Goal: Task Accomplishment & Management: Complete application form

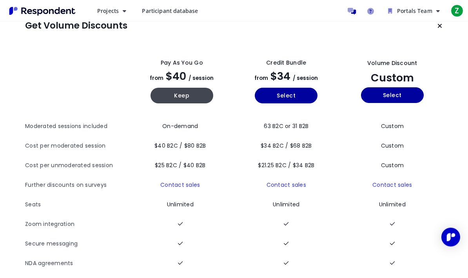
scroll to position [44, 0]
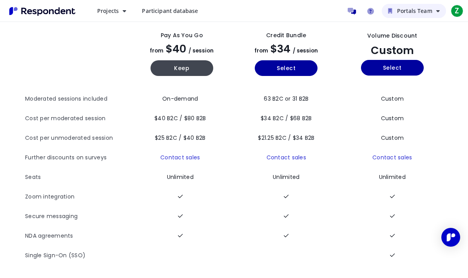
click at [432, 9] on span "Portals Team" at bounding box center [414, 10] width 35 height 7
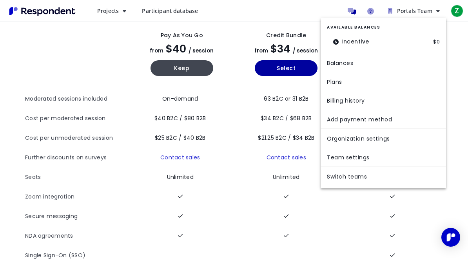
click at [461, 10] on md-backdrop at bounding box center [234, 161] width 468 height 322
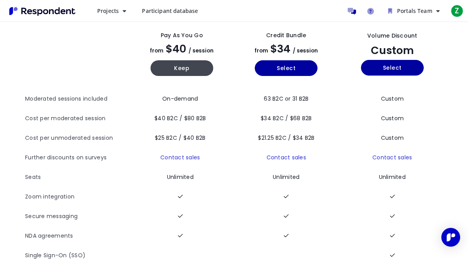
click at [341, 4] on div "Projects Create project Projects dashboard Participant database Portals Team Z …" at bounding box center [278, 11] width 374 height 16
click at [354, 9] on icon "Message participants" at bounding box center [352, 11] width 8 height 7
click at [350, 7] on link "Message participants" at bounding box center [352, 11] width 16 height 16
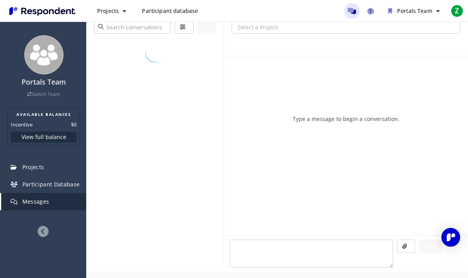
scroll to position [36, 0]
click at [114, 9] on span "Projects" at bounding box center [108, 10] width 22 height 7
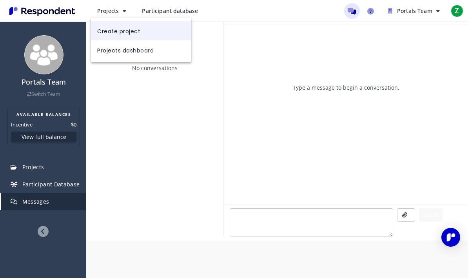
click at [159, 28] on link "Create project" at bounding box center [141, 30] width 100 height 19
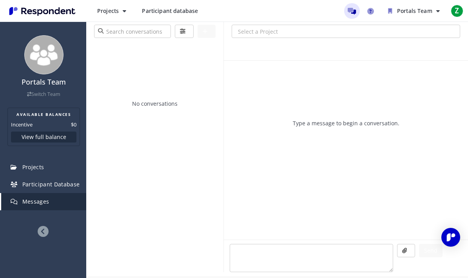
scroll to position [36, 0]
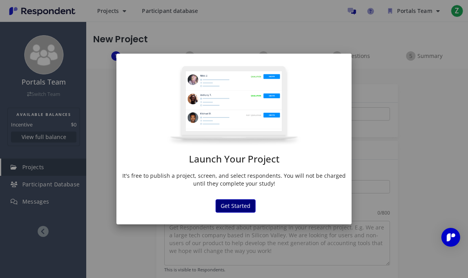
click at [227, 209] on button "Get Started" at bounding box center [236, 206] width 40 height 13
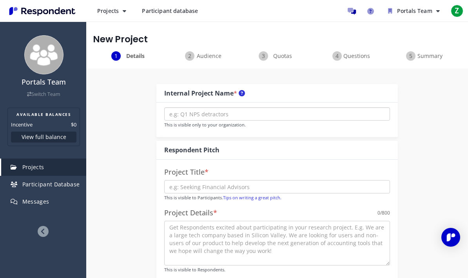
click at [255, 111] on input "text" at bounding box center [277, 113] width 226 height 13
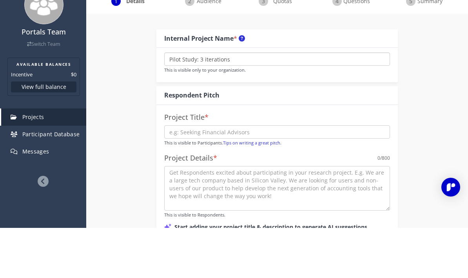
scroll to position [17, 0]
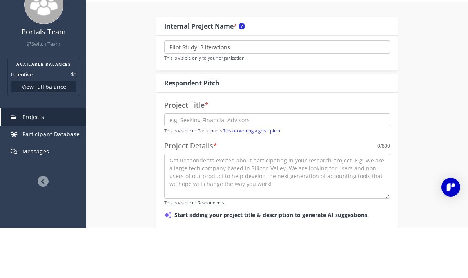
type input "Pilot Study: 3 iterations"
click at [349, 163] on input "text" at bounding box center [277, 169] width 226 height 13
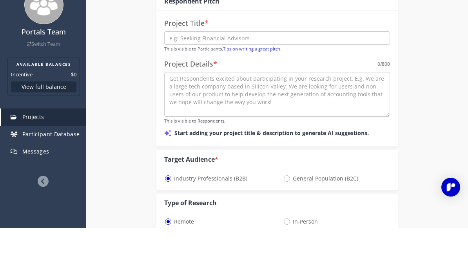
scroll to position [99, 0]
click at [294, 224] on span "General Population (B2C)" at bounding box center [320, 228] width 75 height 9
click at [288, 225] on input "General Population (B2C)" at bounding box center [285, 227] width 5 height 5
radio input "true"
select select "number:125"
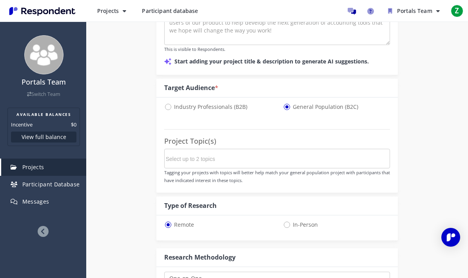
scroll to position [222, 0]
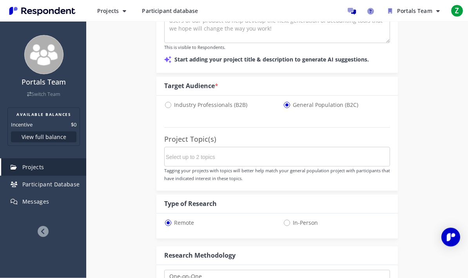
click at [378, 158] on md-chips-wrap at bounding box center [277, 157] width 226 height 20
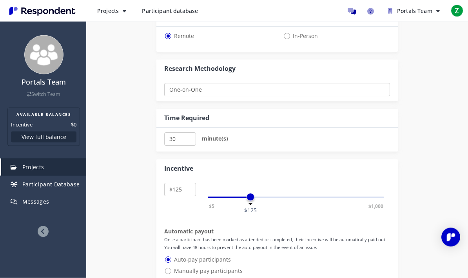
scroll to position [410, 0]
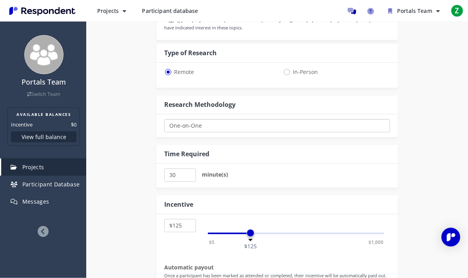
click at [277, 120] on select "One-on-One Focus Group Unmoderated Study Survey Diary Study" at bounding box center [277, 126] width 226 height 13
select select "number:4"
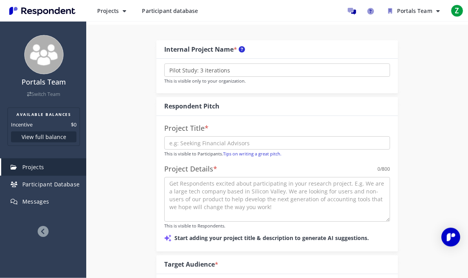
scroll to position [44, 0]
click at [182, 144] on input "text" at bounding box center [277, 142] width 226 height 13
paste input "Explore How a New Mindfulness App Boosts Calm, Focus, and Inner Balance"
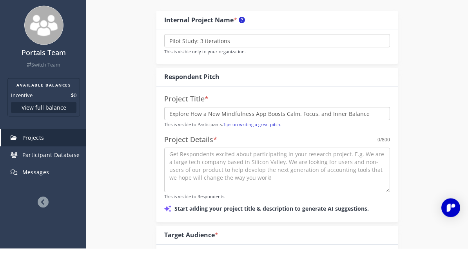
type input "Explore How a New Mindfulness App Boosts Calm, Focus, and Inner Balance"
click at [305, 178] on textarea at bounding box center [277, 200] width 226 height 45
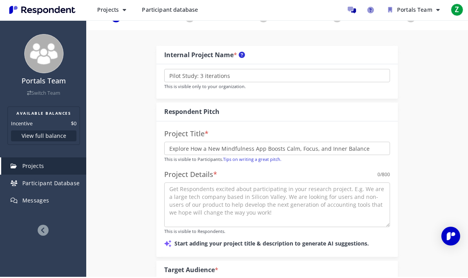
scroll to position [38, 0]
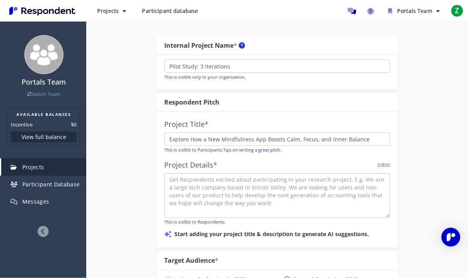
click at [184, 183] on textarea at bounding box center [277, 196] width 226 height 45
paste textarea "Be part of groundbreaking research exploring how digital mindfulness can enhanc…"
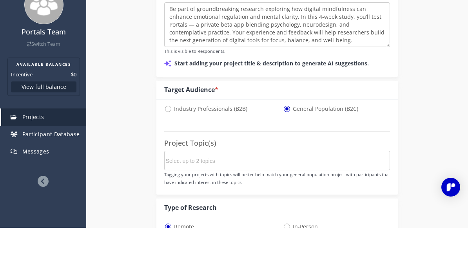
scroll to position [170, 0]
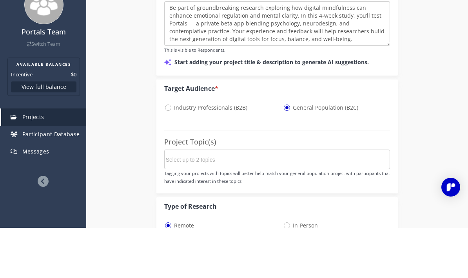
type textarea "Be part of groundbreaking research exploring how digital mindfulness can enhanc…"
click at [380, 200] on md-chips-wrap at bounding box center [277, 210] width 226 height 20
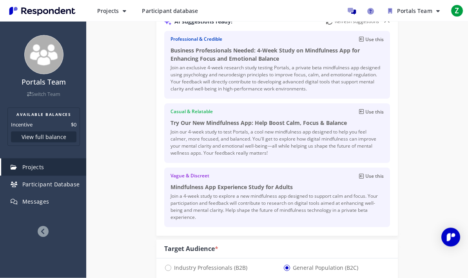
scroll to position [262, 0]
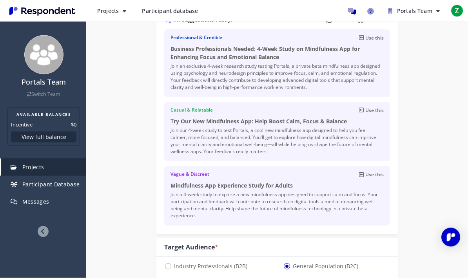
click at [364, 133] on p "Join our 4-week study to test Portals, a cool new mindfulness app designed to h…" at bounding box center [278, 141] width 214 height 28
click at [336, 131] on p "Join our 4-week study to test Portals, a cool new mindfulness app designed to h…" at bounding box center [278, 141] width 214 height 28
click at [376, 107] on p "Use this" at bounding box center [374, 110] width 18 height 7
type input "Try Our New Mindfulness App: Help Boost Calm, Focus & Balance"
type textarea "Join our 4-week study to test Portals, a cool new mindfulness app designed to h…"
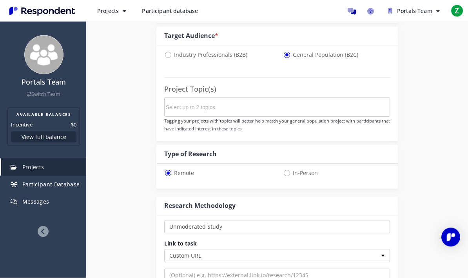
scroll to position [474, 0]
click at [367, 101] on md-chips-wrap at bounding box center [277, 107] width 226 height 20
click at [289, 107] on md-chips-wrap at bounding box center [277, 107] width 226 height 20
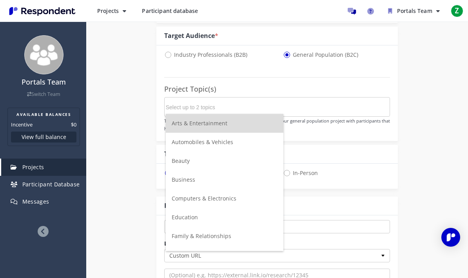
scroll to position [0, 0]
drag, startPoint x: 199, startPoint y: 110, endPoint x: 199, endPoint y: 79, distance: 31.4
click at [199, 79] on div "Project Topic(s) Tagging your projects with topics will better help match your …" at bounding box center [277, 104] width 226 height 55
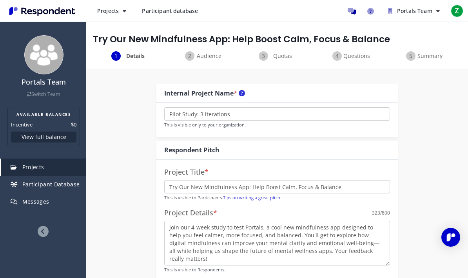
scroll to position [474, 0]
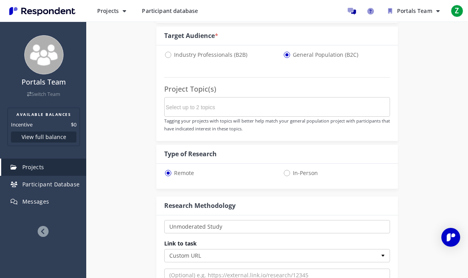
click at [199, 79] on div "Project Topic(s) Tagging your projects with topics will better help match your …" at bounding box center [277, 104] width 226 height 55
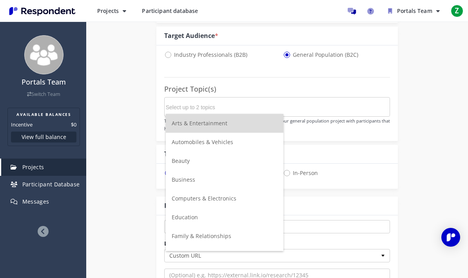
scroll to position [0, 0]
click at [193, 109] on input "Select up to 2 topics" at bounding box center [225, 107] width 118 height 13
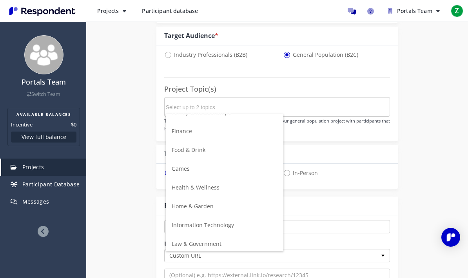
scroll to position [132, 0]
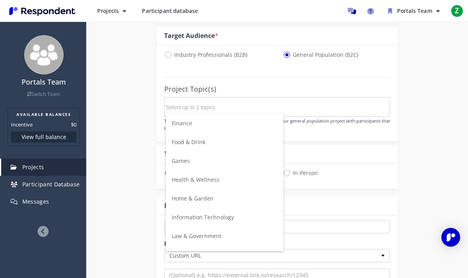
click at [194, 180] on span "Health & Wellness" at bounding box center [196, 179] width 48 height 7
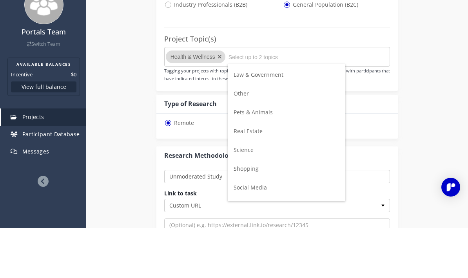
scroll to position [254, 0]
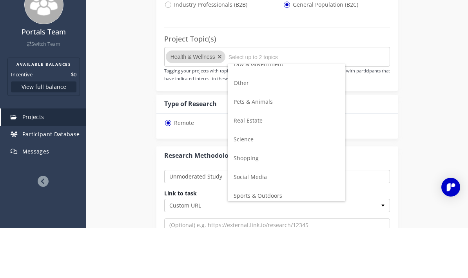
click at [242, 186] on span "Science" at bounding box center [244, 189] width 20 height 7
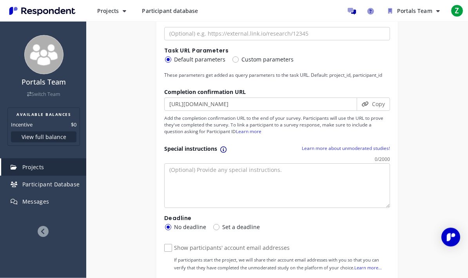
scroll to position [716, 0]
click at [234, 178] on textarea at bounding box center [277, 185] width 226 height 45
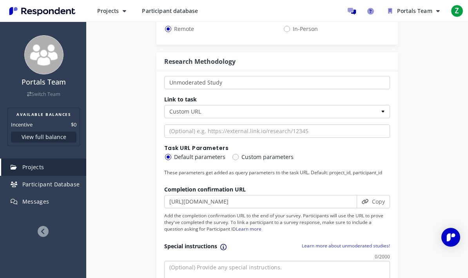
scroll to position [617, 0]
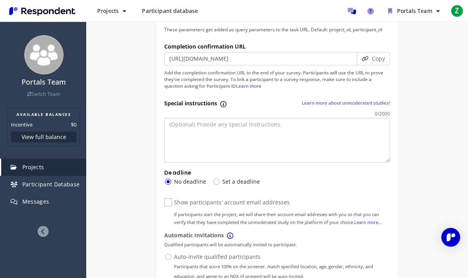
click at [279, 123] on textarea at bounding box center [277, 140] width 226 height 45
click at [276, 128] on textarea at bounding box center [277, 140] width 226 height 45
paste textarea "Over 4 weeks, you’ll explore the Portals app — a new digital mindfulness experi…"
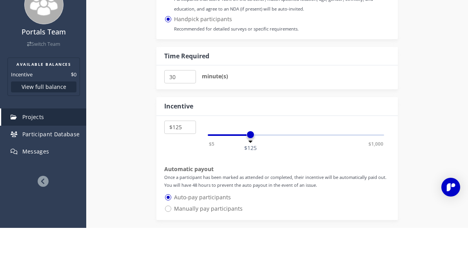
scroll to position [980, 0]
type textarea "Over 4 weeks, you’ll explore the Portals app — a new digital mindfulness experi…"
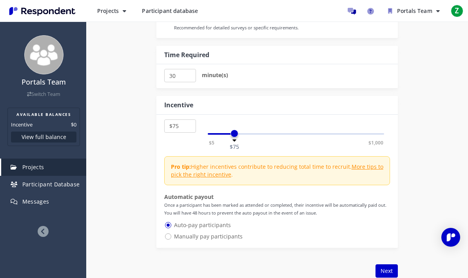
select select "number:70"
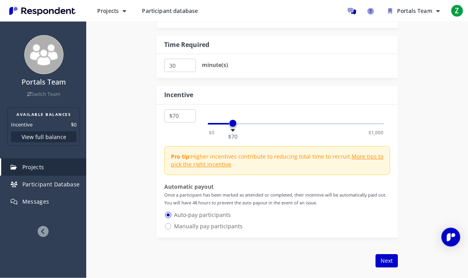
scroll to position [1040, 0]
click at [392, 262] on button "Next" at bounding box center [387, 260] width 22 height 13
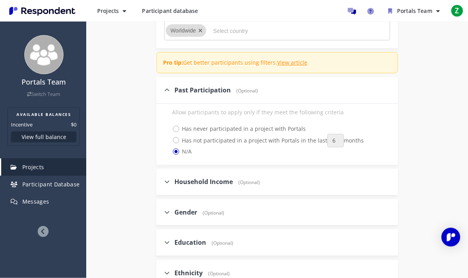
scroll to position [242, 0]
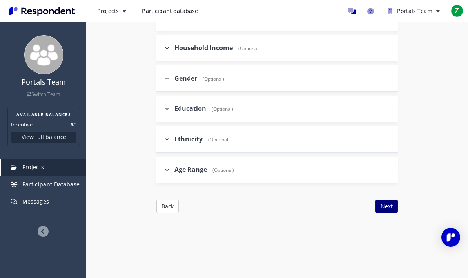
click at [397, 200] on button "Next" at bounding box center [387, 206] width 22 height 13
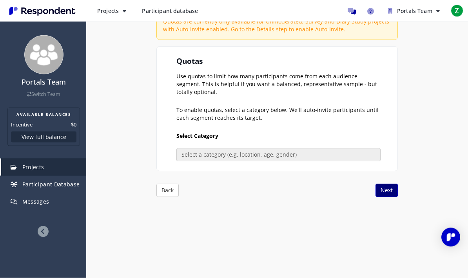
scroll to position [128, 0]
click at [394, 194] on button "Next" at bounding box center [387, 190] width 22 height 13
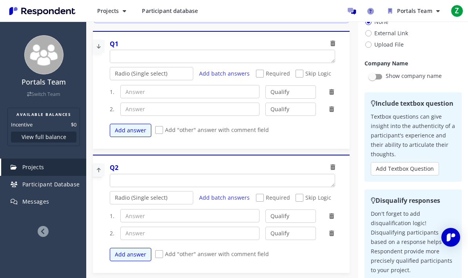
scroll to position [0, 0]
click at [54, 168] on link "Projects" at bounding box center [43, 167] width 85 height 17
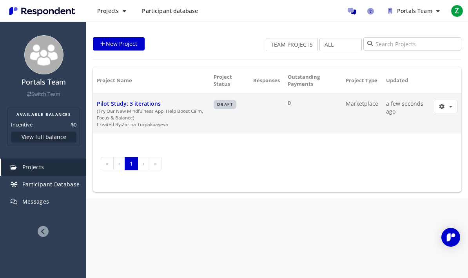
click at [138, 105] on span "Pilot Study: 3 iterations" at bounding box center [129, 103] width 64 height 7
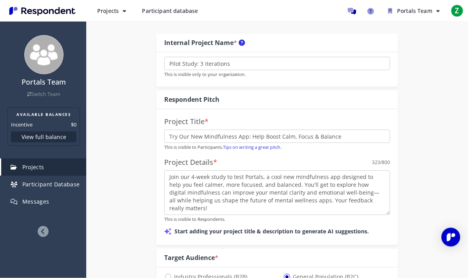
scroll to position [86, 0]
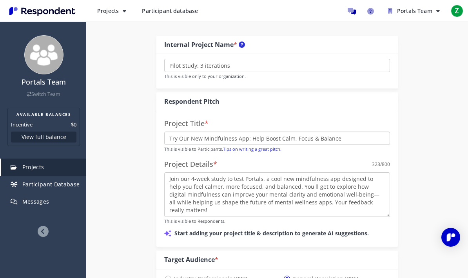
click at [320, 142] on input "Try Our New Mindfulness App: Help Boost Calm, Focus & Balance" at bounding box center [277, 138] width 226 height 13
click at [324, 136] on input "Try Our New Mindfulness App: Help Boost Calm, Focus & Balance" at bounding box center [277, 138] width 226 height 13
click at [325, 139] on input "Try Our New Mindfulness App: Help Boost Calm, Focus & Balance" at bounding box center [277, 138] width 226 height 13
click at [327, 136] on input "Try Our New Mindfulness App: Help Boost Calm, Focus & Balance" at bounding box center [277, 138] width 226 height 13
click at [326, 138] on input "Try Our New Mindfulness App: Help Boost Calm, Focus & Balance" at bounding box center [277, 138] width 226 height 13
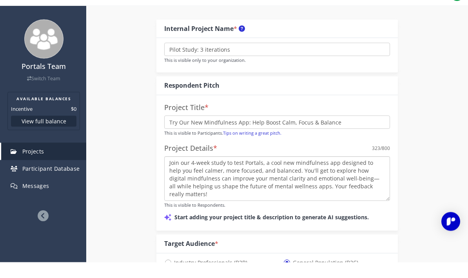
click at [332, 172] on textarea "Join our 4-week study to test Portals, a cool new mindfulness app designed to h…" at bounding box center [277, 194] width 226 height 45
click at [379, 182] on textarea "Join our 4-week study to test Portals, a cool new mindfulness app designed to h…" at bounding box center [277, 194] width 226 height 45
click at [382, 180] on textarea "Join our 4-week study to test Portals, a cool new mindfulness app designed to h…" at bounding box center [277, 194] width 226 height 45
click at [390, 175] on textarea "Join our 4-week study to test Portals, a cool new mindfulness app designed to h…" at bounding box center [277, 194] width 226 height 45
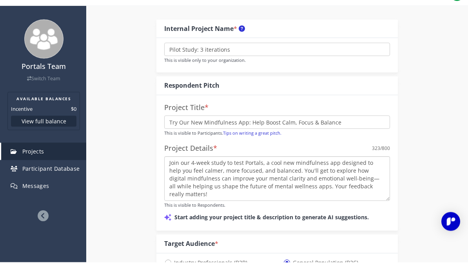
click at [333, 183] on textarea "Join our 4-week study to test Portals, a cool new mindfulness app designed to h…" at bounding box center [277, 194] width 226 height 45
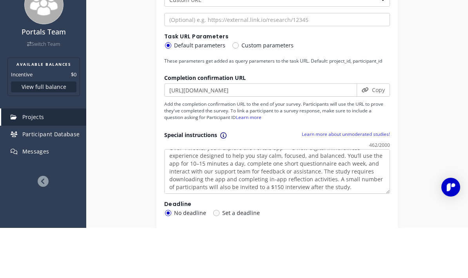
scroll to position [517, 0]
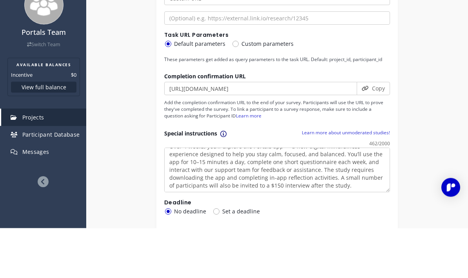
type textarea "Join our 4-week study to test Portals, a cool new mindfulness app designed to h…"
click at [290, 198] on textarea "Over 4 weeks, you’ll explore the Portals app — a new digital mindfulness experi…" at bounding box center [277, 220] width 226 height 45
click at [293, 198] on textarea "Over 4 weeks, you’ll explore the Portals app — a new digital mindfulness experi…" at bounding box center [277, 220] width 226 height 45
click at [292, 198] on textarea "Over 4 weeks, you’ll explore the Portals app — a new digital mindfulness experi…" at bounding box center [277, 220] width 226 height 45
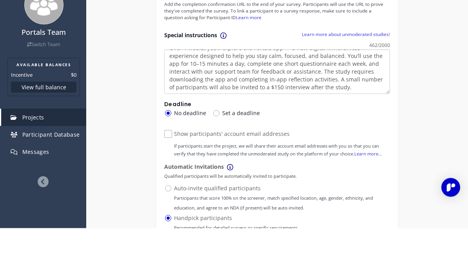
scroll to position [768, 0]
click at [285, 100] on textarea "Over 4 weeks, you’ll explore the Portals app — a new digital mindfulness experi…" at bounding box center [277, 122] width 226 height 45
click at [281, 100] on textarea "Over 4 weeks, you’ll explore the Portals app — a new digital mindfulness experi…" at bounding box center [277, 122] width 226 height 45
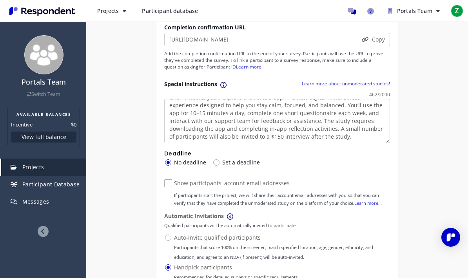
scroll to position [818, 0]
